Goal: Transaction & Acquisition: Obtain resource

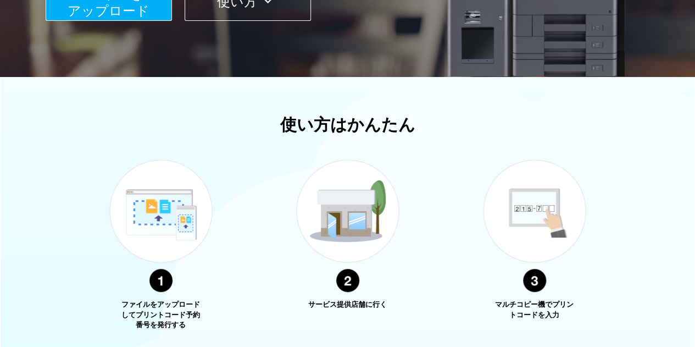
scroll to position [168, 0]
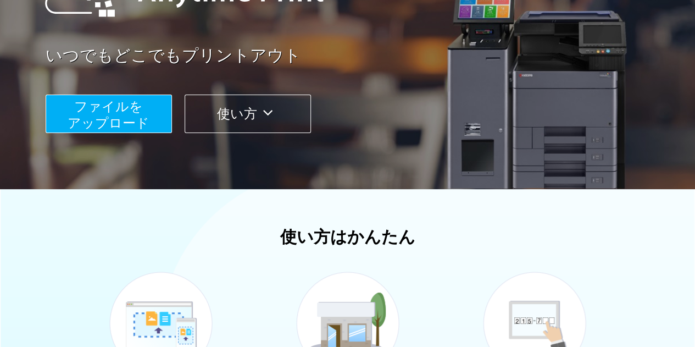
click at [146, 120] on span "ファイルを ​​アップロード" at bounding box center [109, 114] width 82 height 31
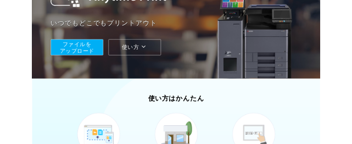
scroll to position [113, 0]
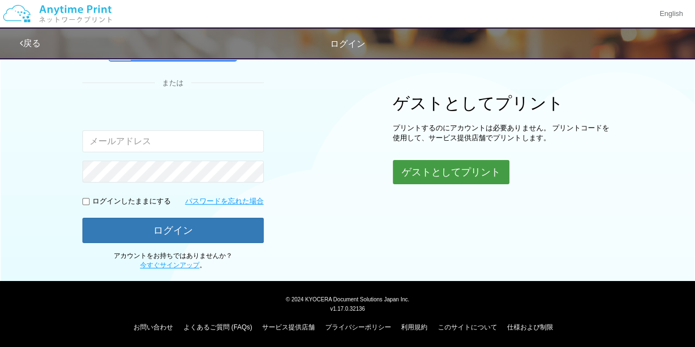
click at [480, 170] on button "ゲストとしてプリント" at bounding box center [451, 172] width 116 height 24
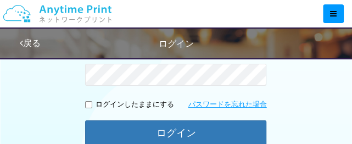
scroll to position [385, 0]
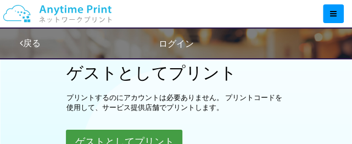
click at [138, 134] on button "ゲストとしてプリント" at bounding box center [124, 142] width 116 height 24
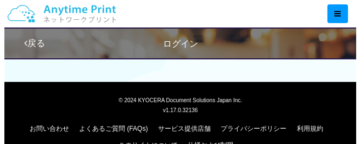
scroll to position [113, 0]
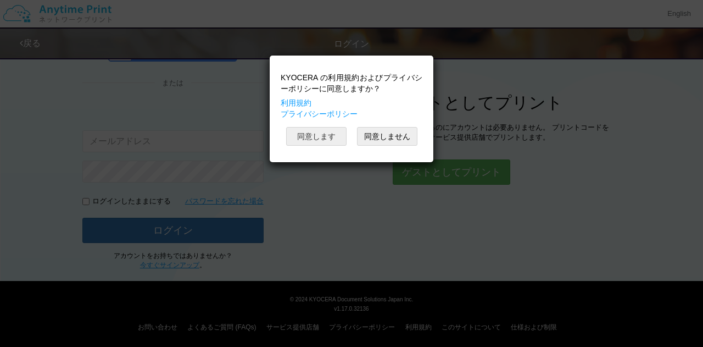
click at [328, 132] on button "同意します" at bounding box center [316, 136] width 60 height 19
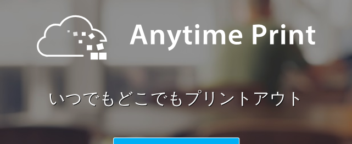
scroll to position [220, 0]
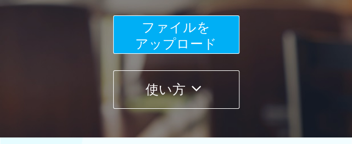
click at [212, 48] on span "ファイルを ​​アップロード" at bounding box center [176, 35] width 82 height 31
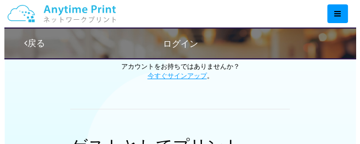
scroll to position [439, 0]
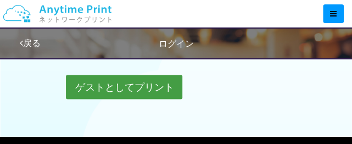
click at [132, 83] on button "ゲストとしてプリント" at bounding box center [124, 87] width 116 height 24
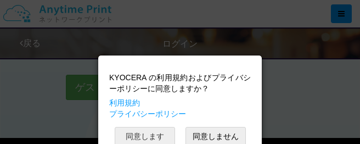
click at [148, 136] on button "同意します" at bounding box center [145, 136] width 60 height 19
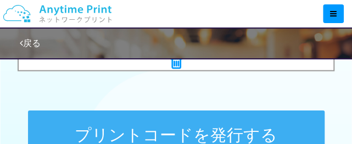
scroll to position [582, 0]
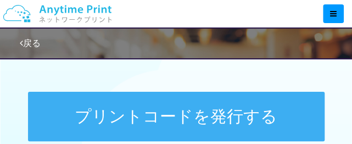
click at [225, 108] on button "プリントコードを発行する" at bounding box center [176, 116] width 297 height 49
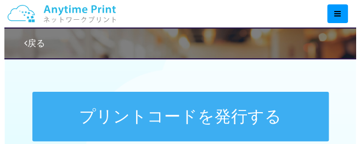
scroll to position [0, 0]
